Goal: Obtain resource: Obtain resource

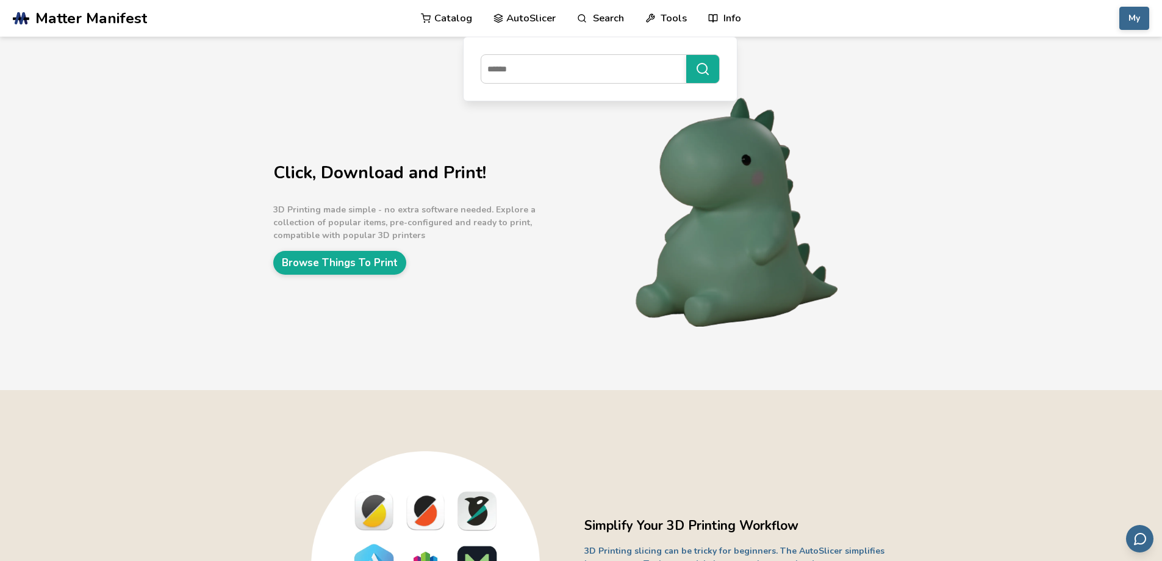
click at [608, 26] on link "Search" at bounding box center [600, 18] width 46 height 37
click at [606, 23] on link "Search" at bounding box center [600, 18] width 46 height 37
click at [603, 24] on link "Search" at bounding box center [600, 18] width 46 height 37
click at [597, 22] on link "Search" at bounding box center [600, 18] width 46 height 37
click at [588, 69] on input at bounding box center [580, 69] width 199 height 22
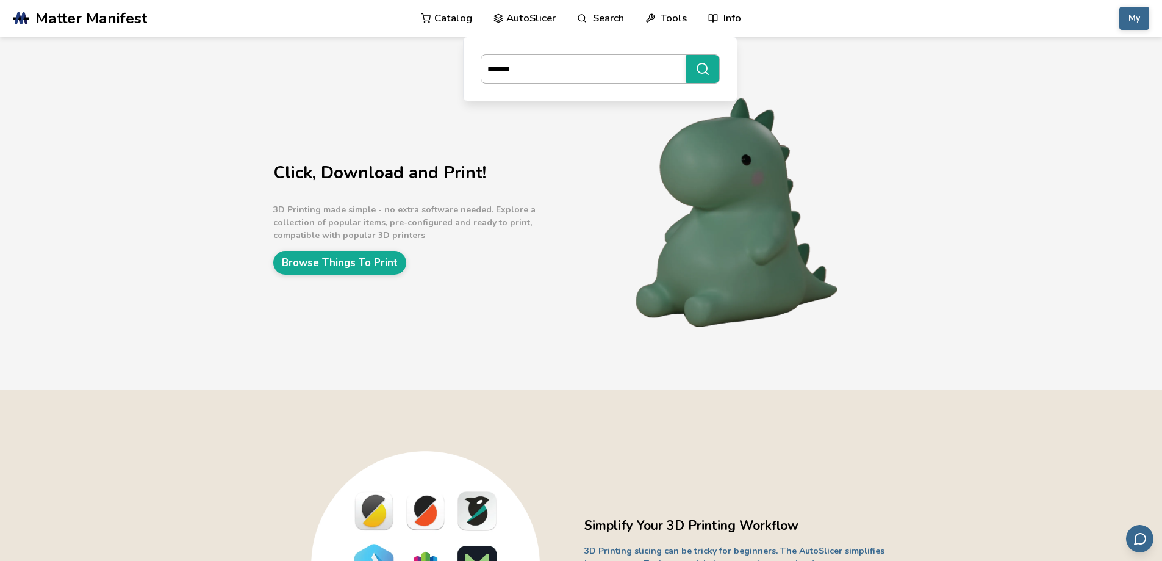
click at [686, 55] on button "*******" at bounding box center [702, 69] width 33 height 28
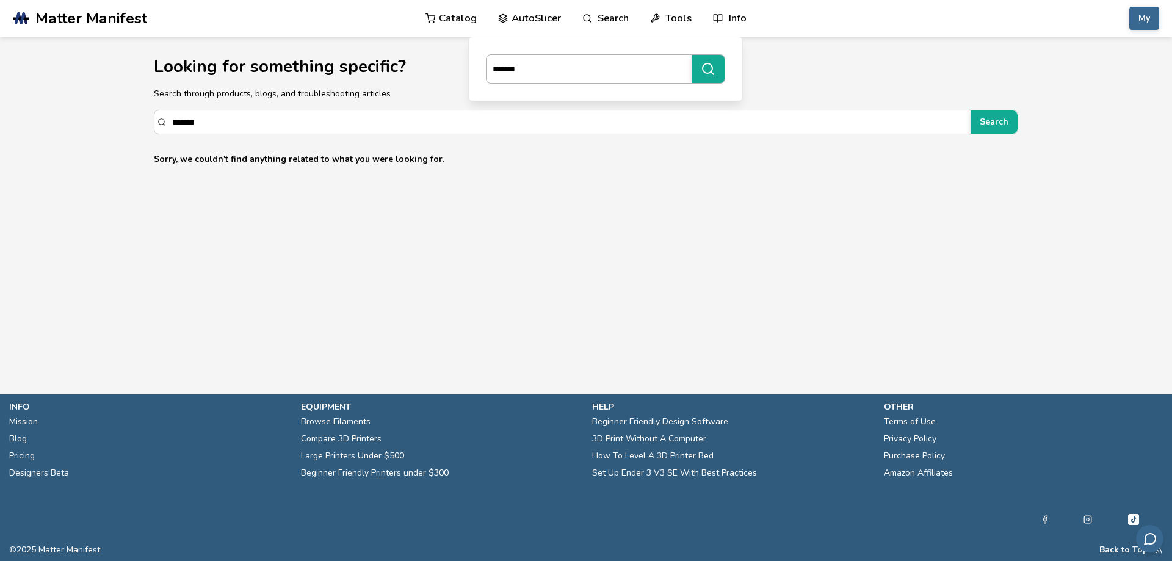
click at [522, 76] on input "*******" at bounding box center [585, 69] width 199 height 22
paste input
type input "*****"
click at [691, 55] on button "*****" at bounding box center [707, 69] width 33 height 28
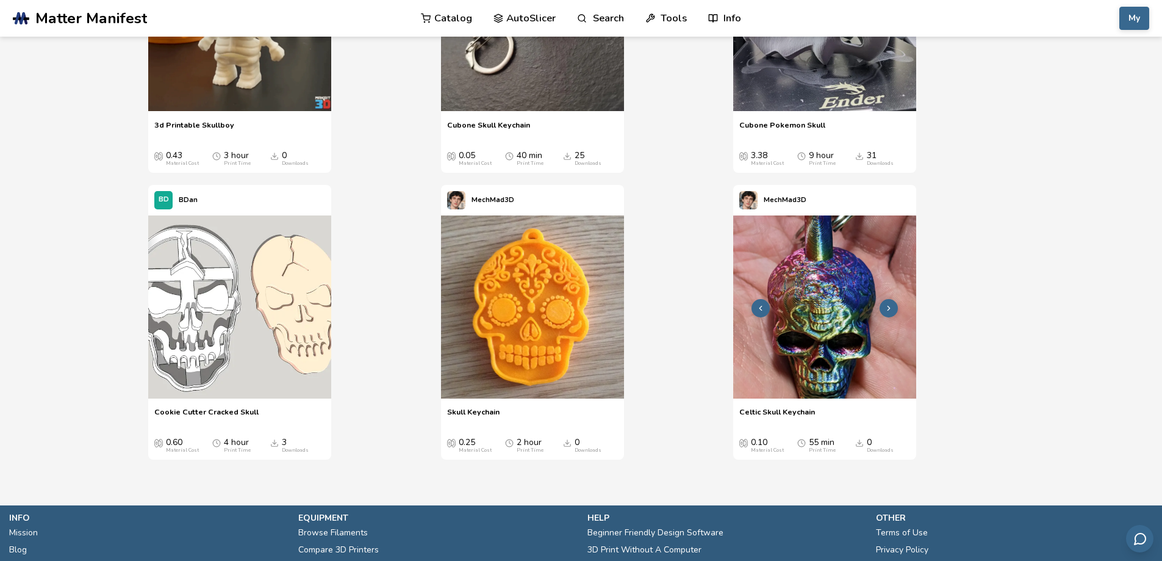
scroll to position [610, 0]
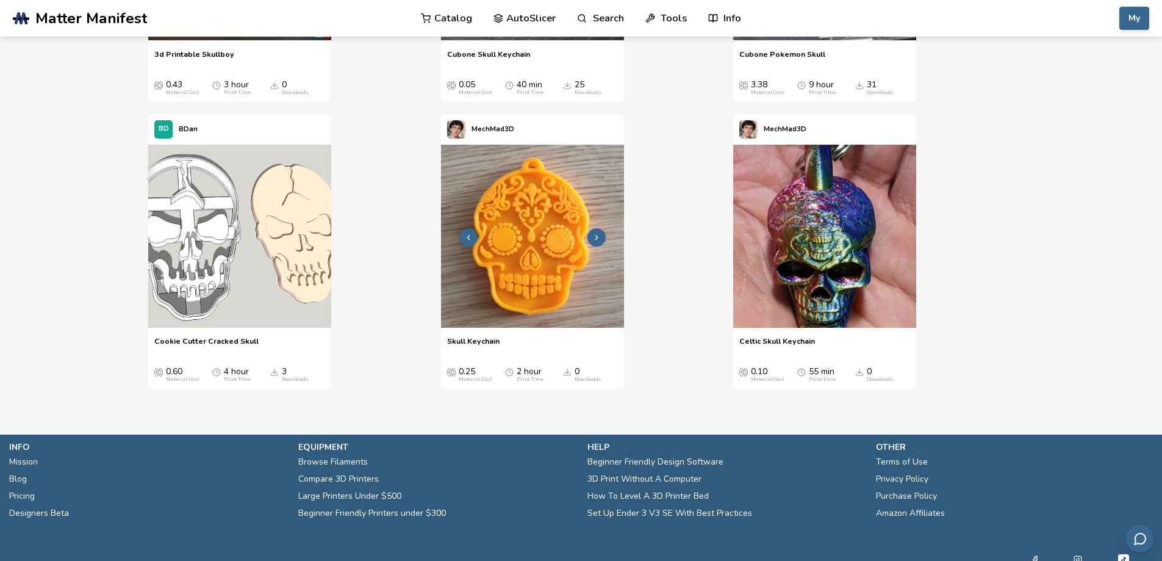
click at [595, 239] on icon at bounding box center [597, 237] width 9 height 9
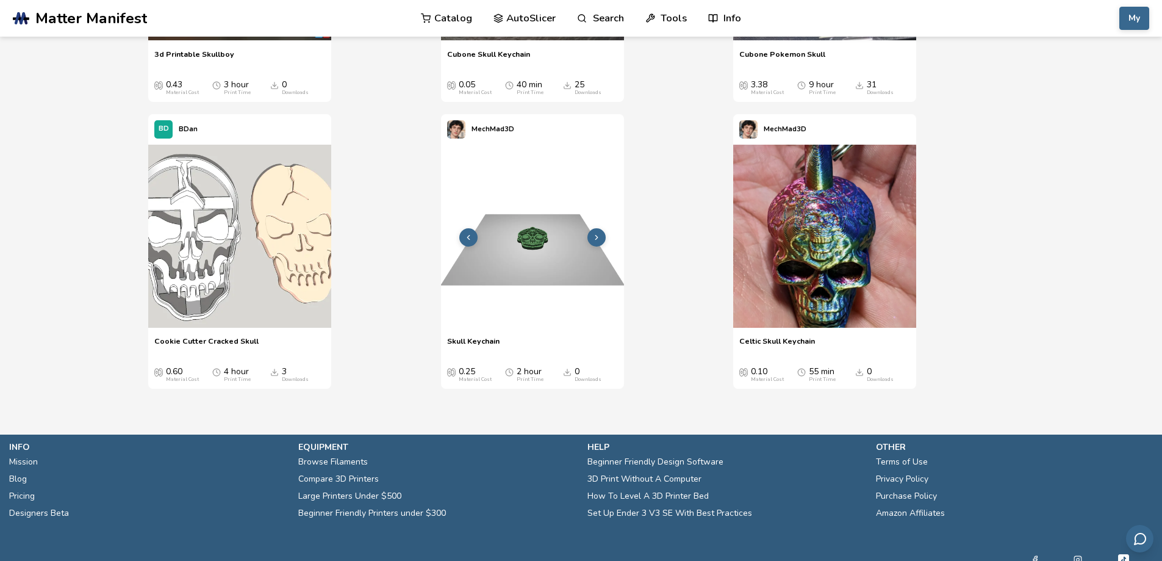
click at [595, 239] on icon at bounding box center [597, 237] width 9 height 9
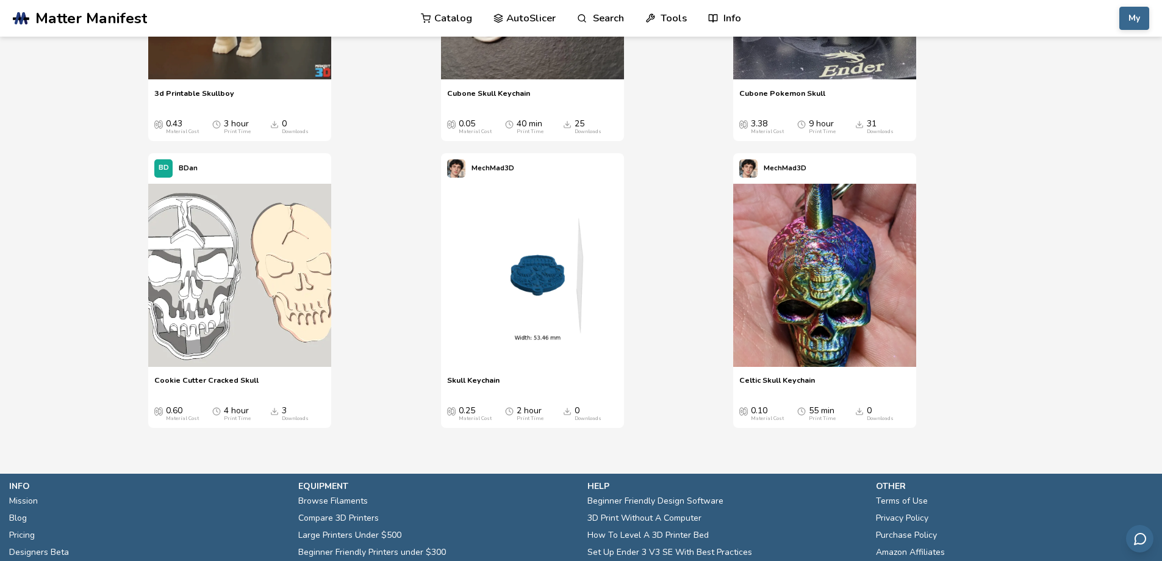
scroll to position [549, 0]
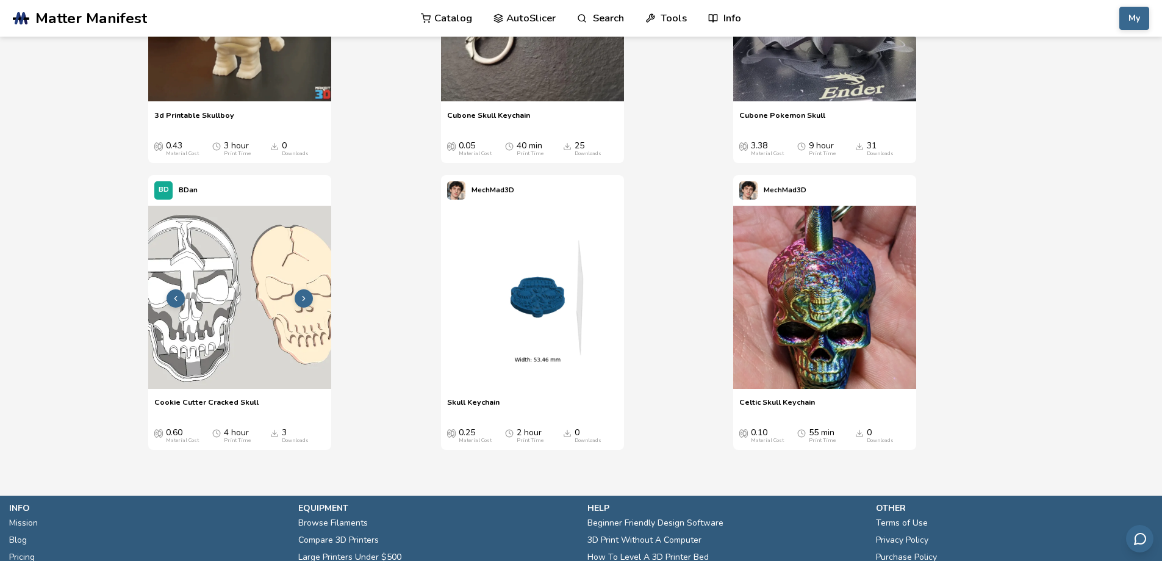
click at [259, 319] on img at bounding box center [239, 297] width 183 height 183
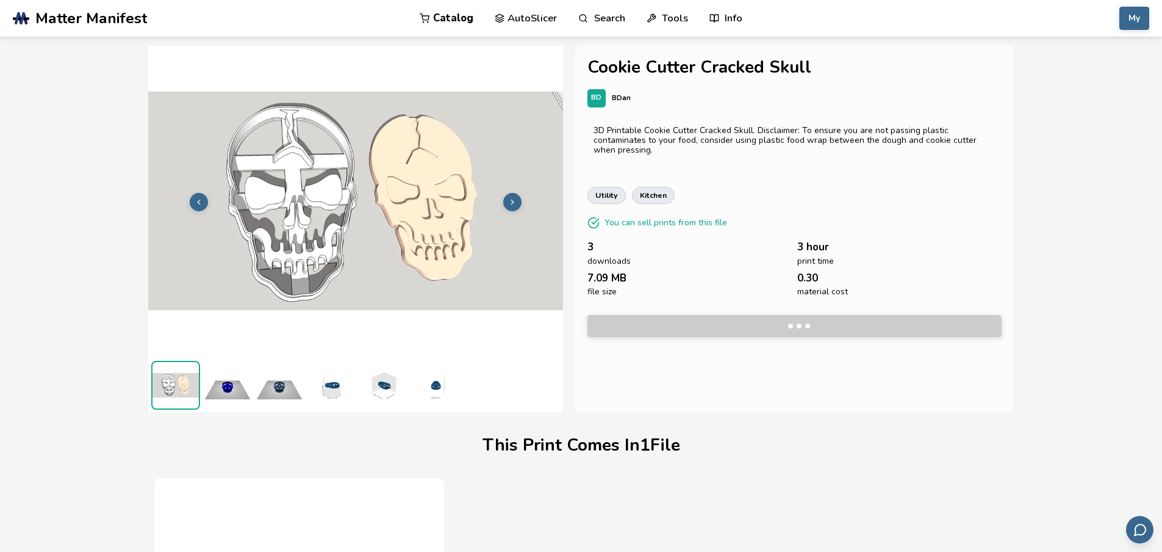
click at [281, 375] on img at bounding box center [279, 385] width 49 height 49
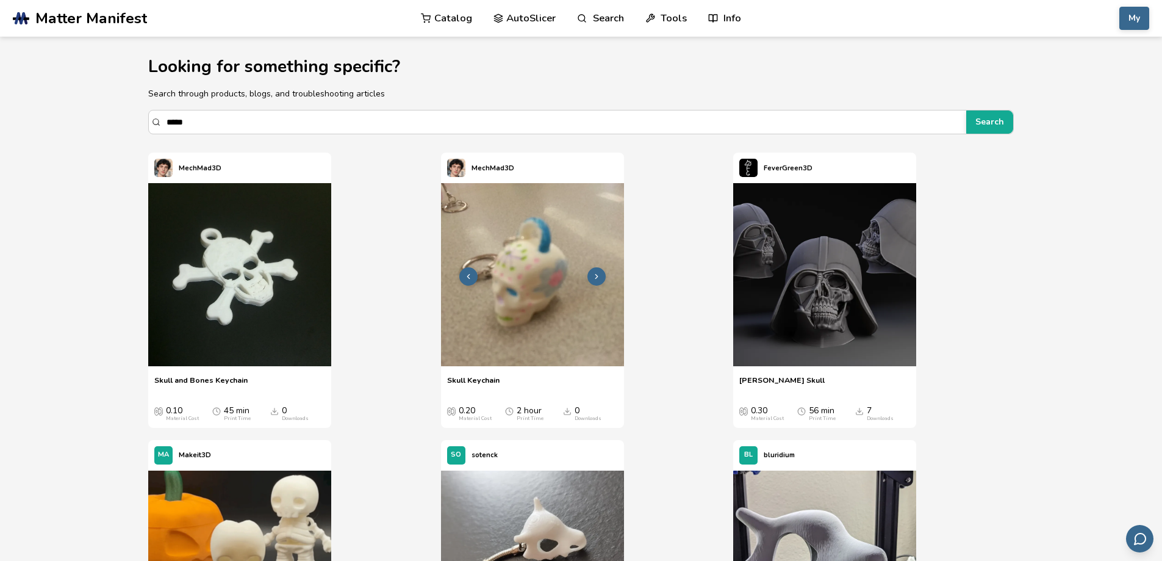
click at [492, 305] on img at bounding box center [532, 274] width 183 height 183
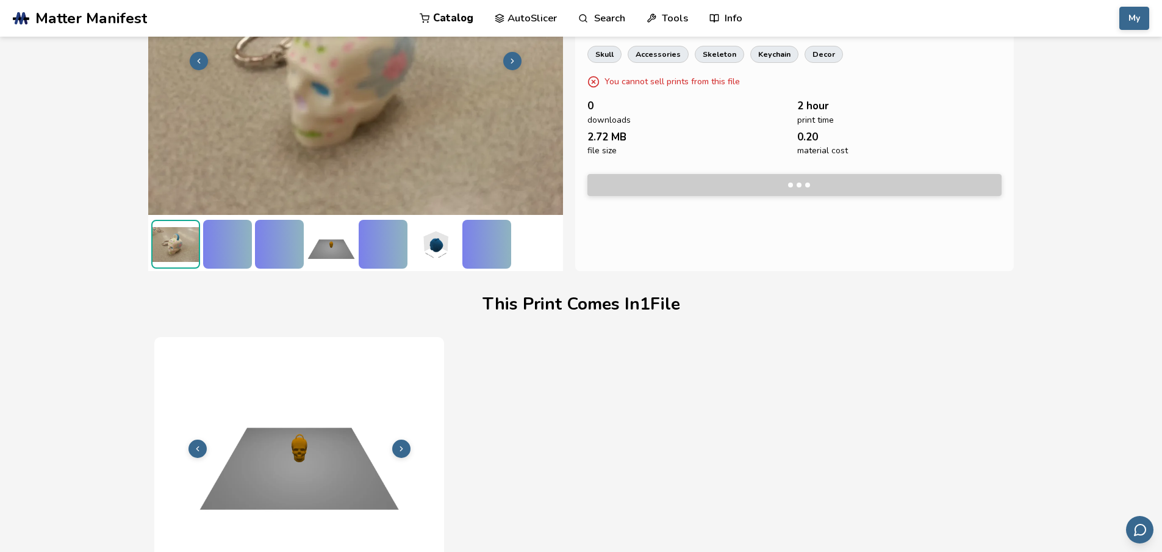
scroll to position [167, 0]
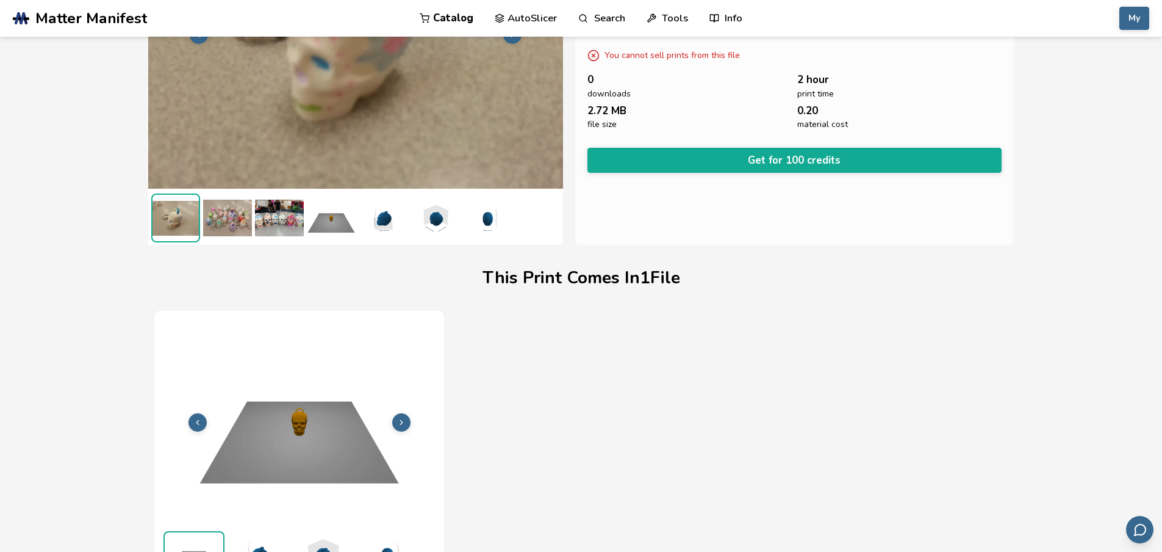
click at [235, 220] on img at bounding box center [227, 217] width 49 height 49
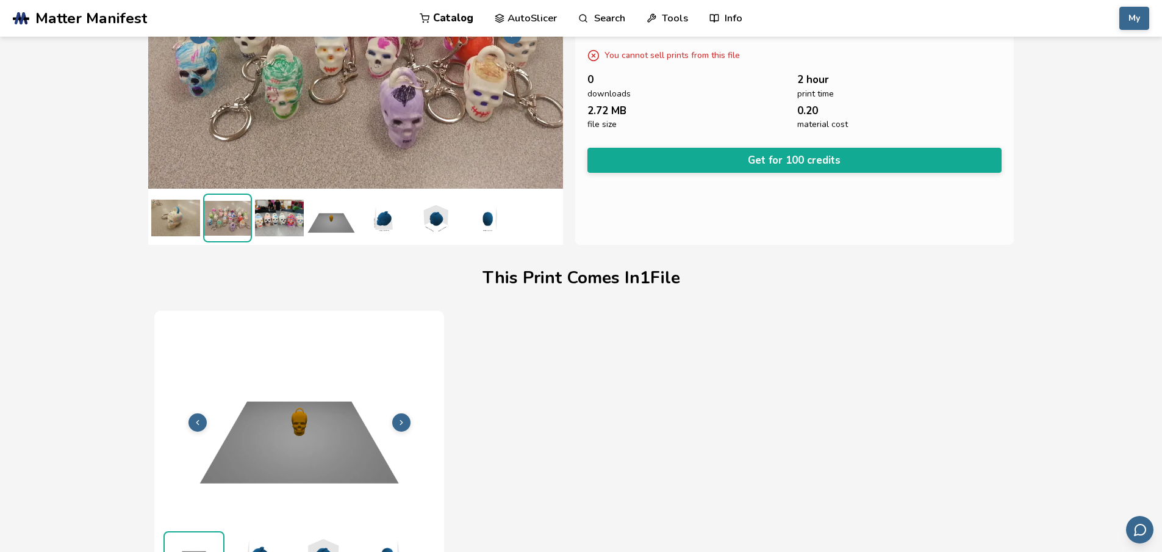
click at [270, 226] on img at bounding box center [279, 217] width 49 height 49
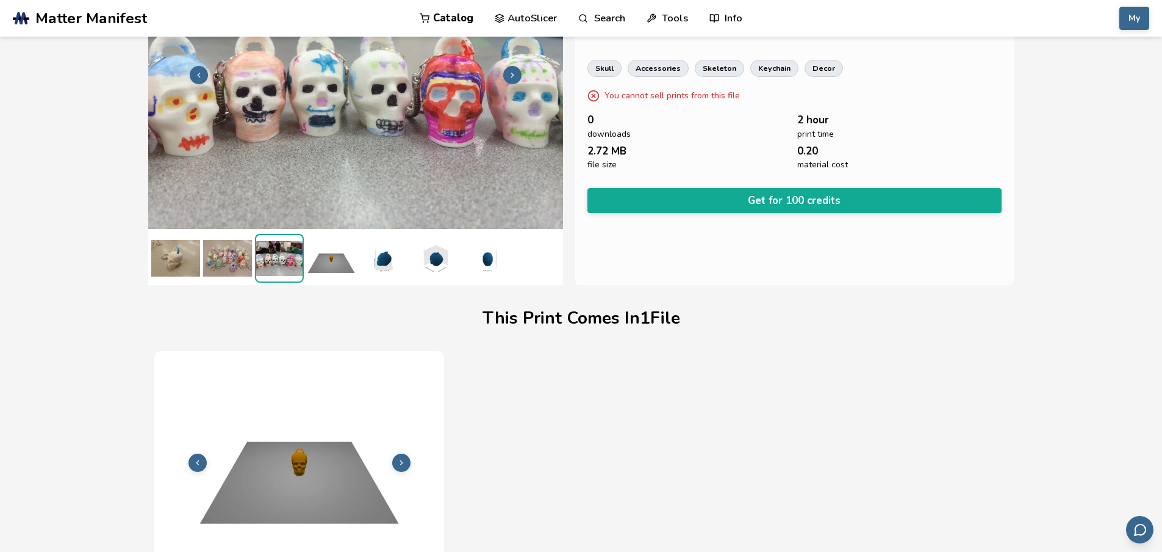
scroll to position [45, 0]
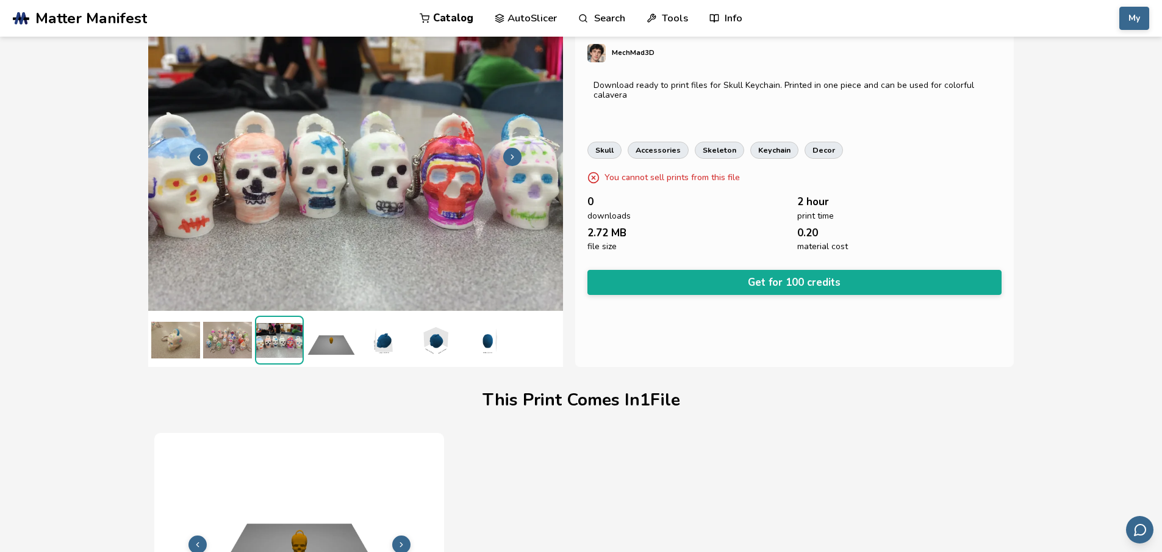
click at [341, 355] on img at bounding box center [331, 339] width 49 height 49
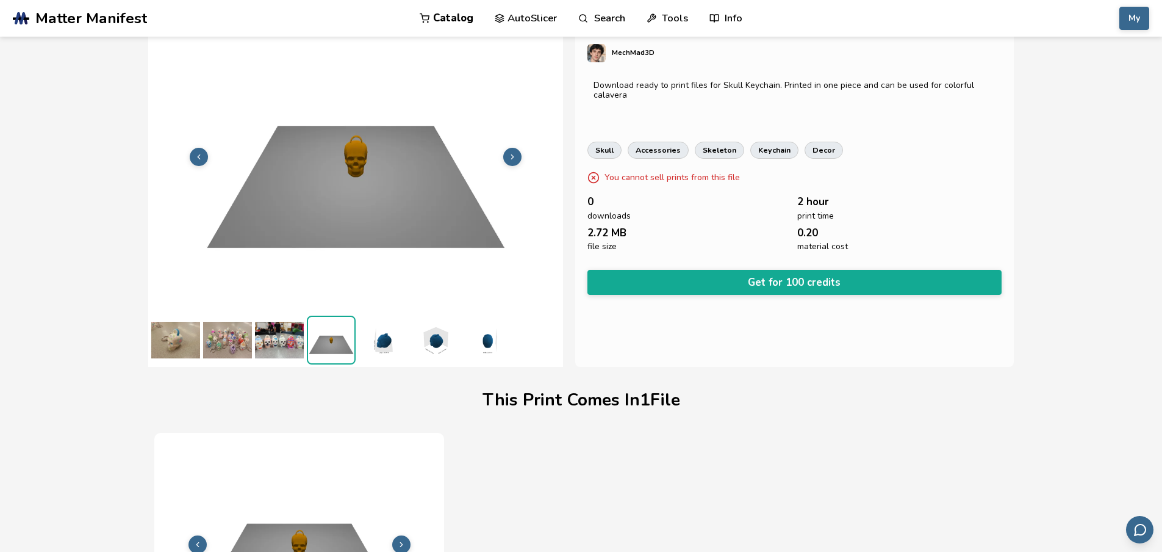
click at [387, 346] on img at bounding box center [383, 339] width 49 height 49
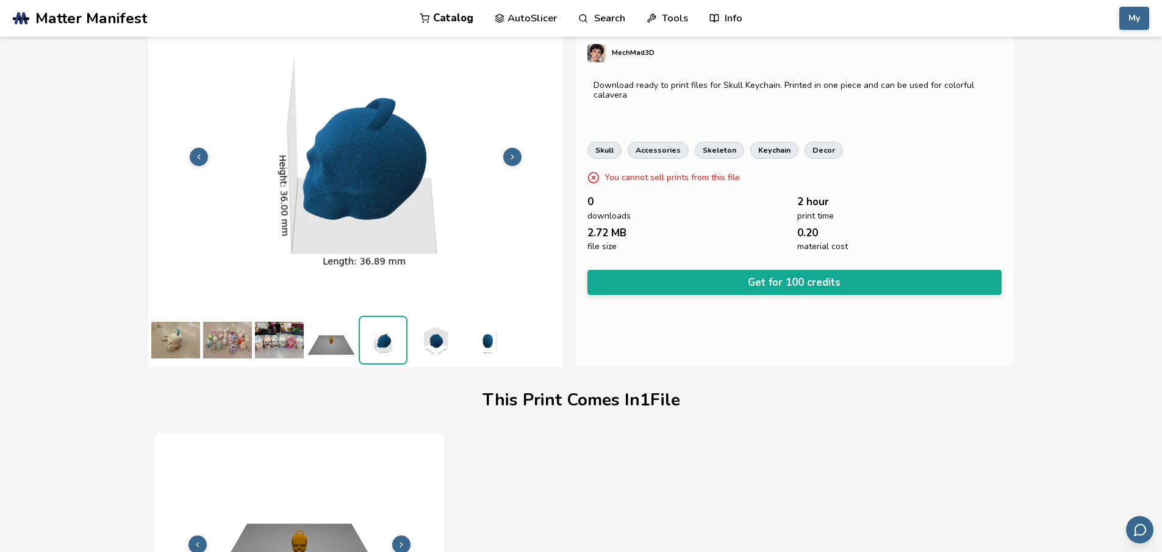
click at [419, 344] on img at bounding box center [435, 339] width 49 height 49
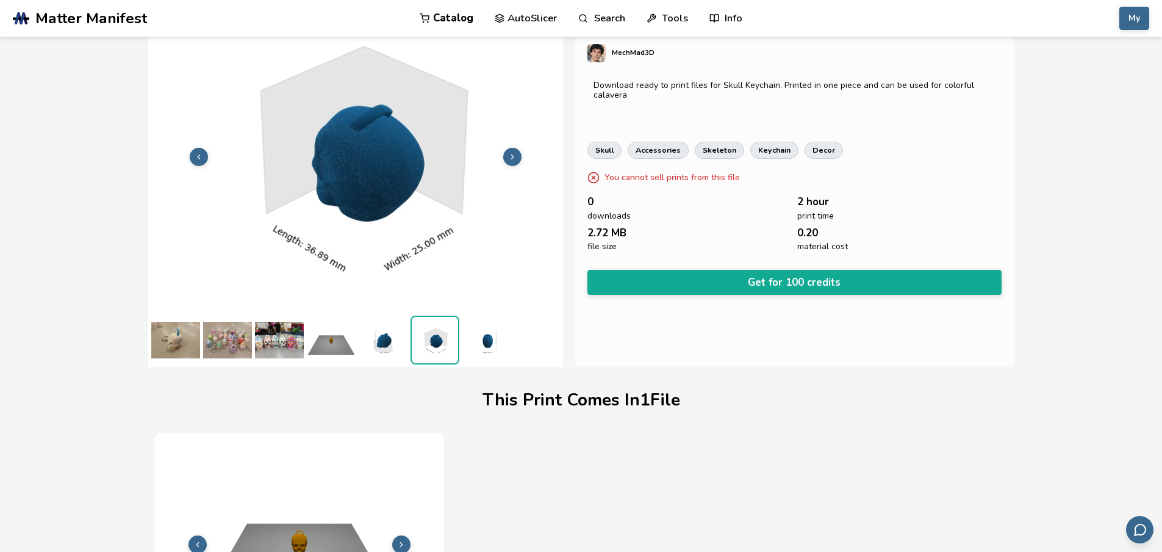
click at [466, 344] on img at bounding box center [487, 339] width 49 height 49
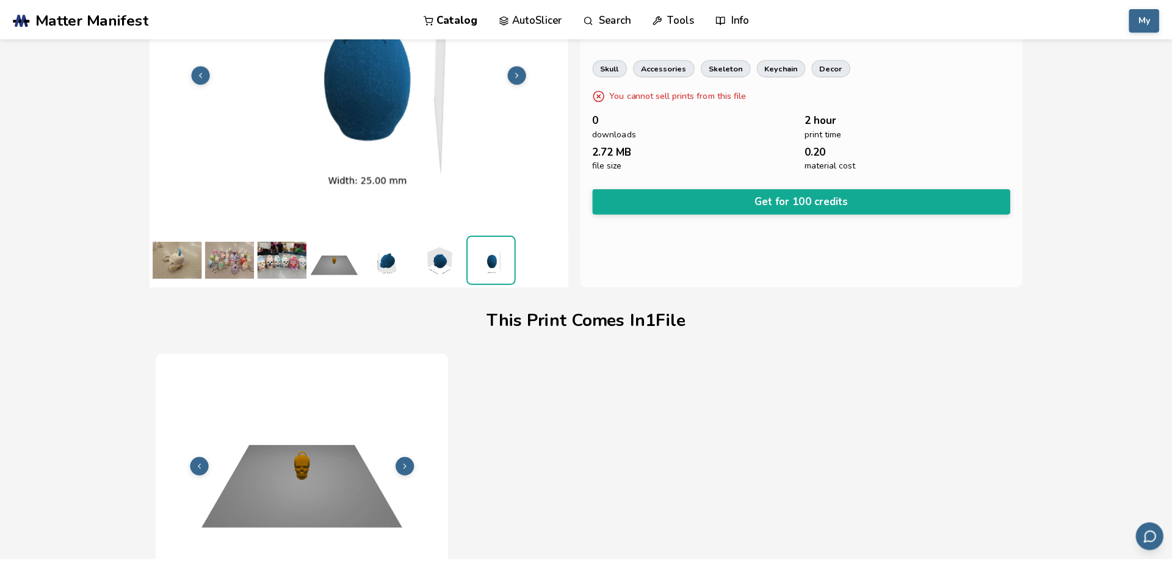
scroll to position [0, 0]
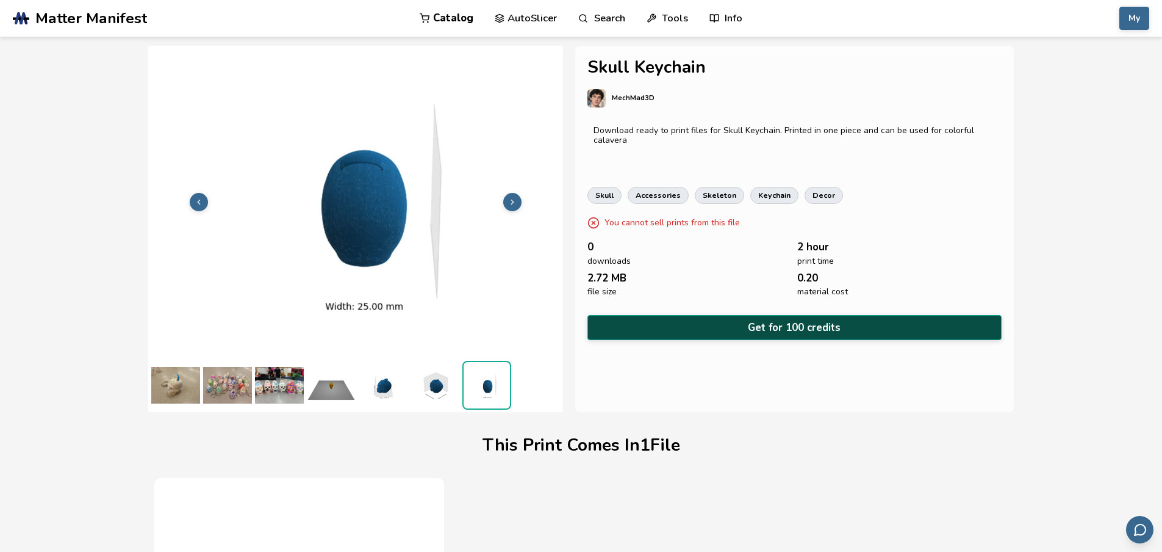
click at [763, 320] on button "Get for 100 credits" at bounding box center [795, 327] width 415 height 25
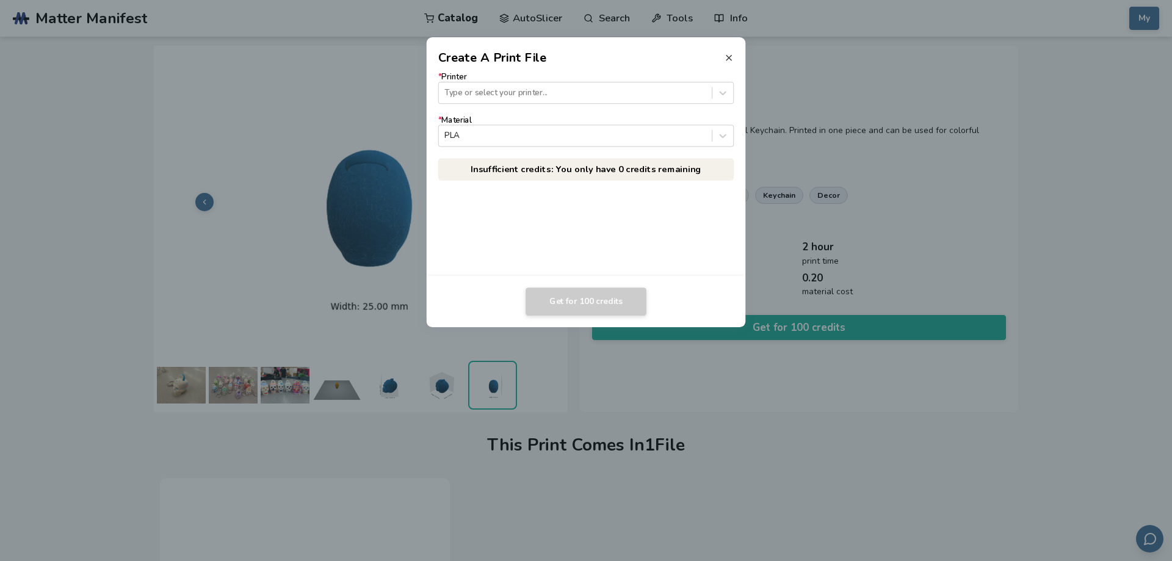
click at [731, 60] on line at bounding box center [728, 58] width 5 height 5
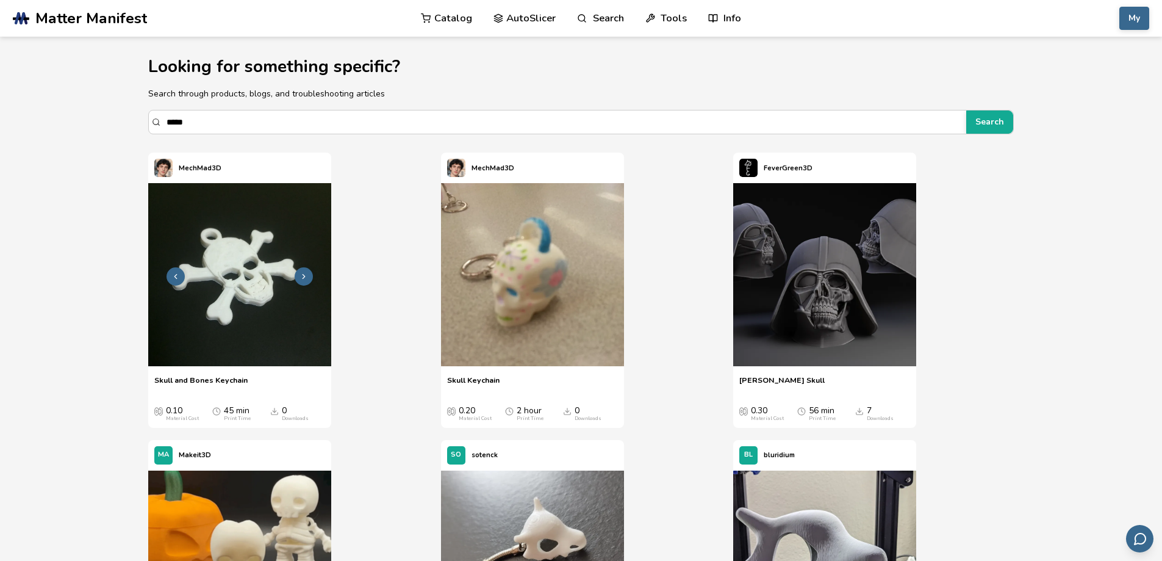
click at [258, 320] on img at bounding box center [239, 274] width 183 height 183
